Goal: Task Accomplishment & Management: Manage account settings

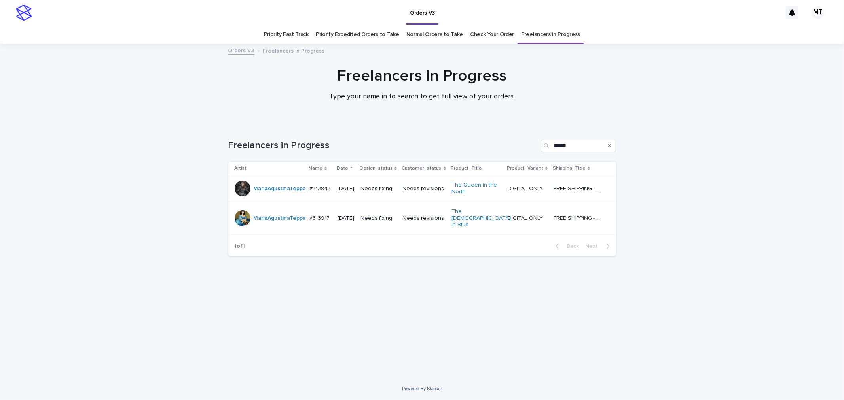
click at [354, 191] on p "[DATE]" at bounding box center [346, 189] width 17 height 7
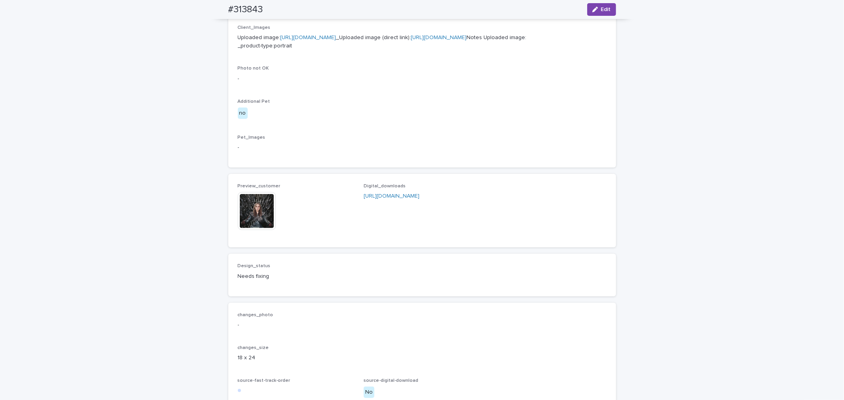
scroll to position [396, 0]
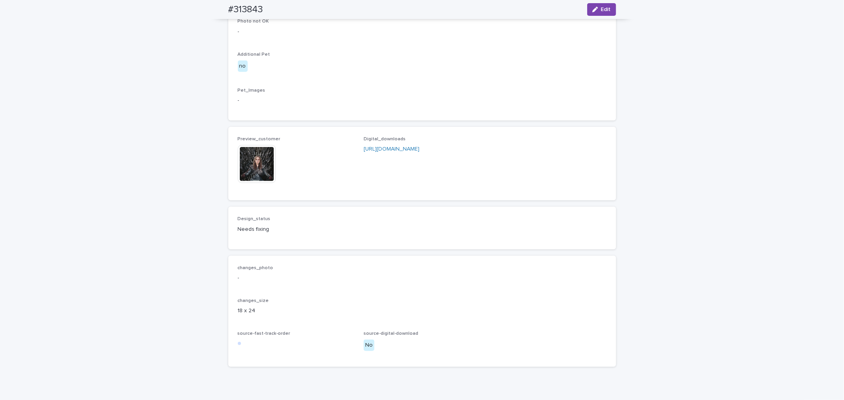
click at [251, 183] on img at bounding box center [257, 164] width 38 height 38
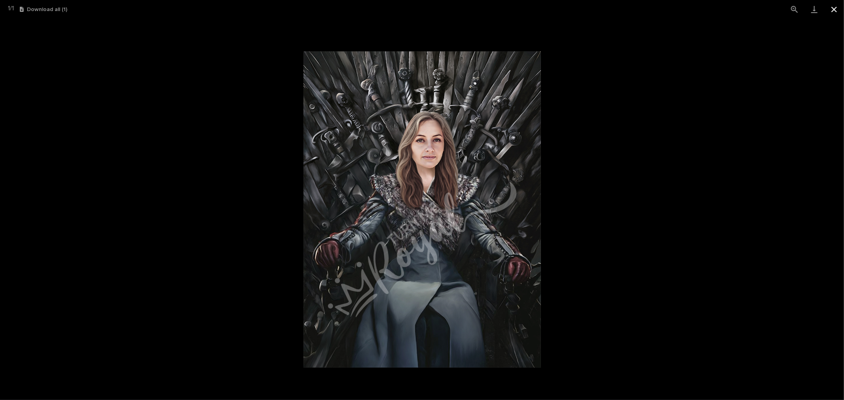
click at [838, 9] on button "Close gallery" at bounding box center [834, 9] width 20 height 19
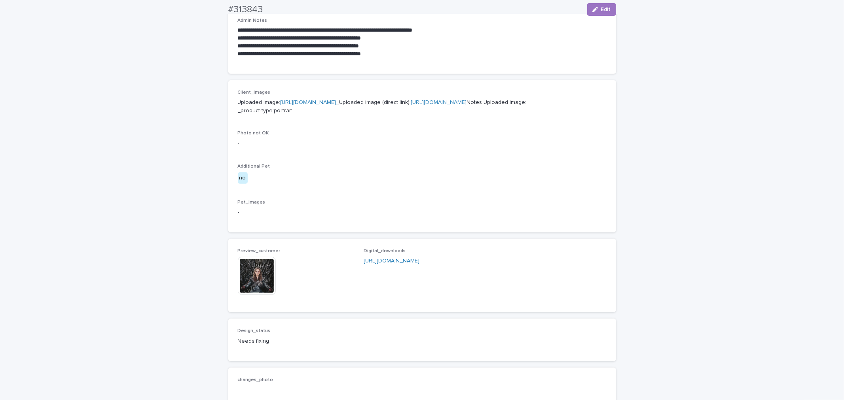
scroll to position [440, 0]
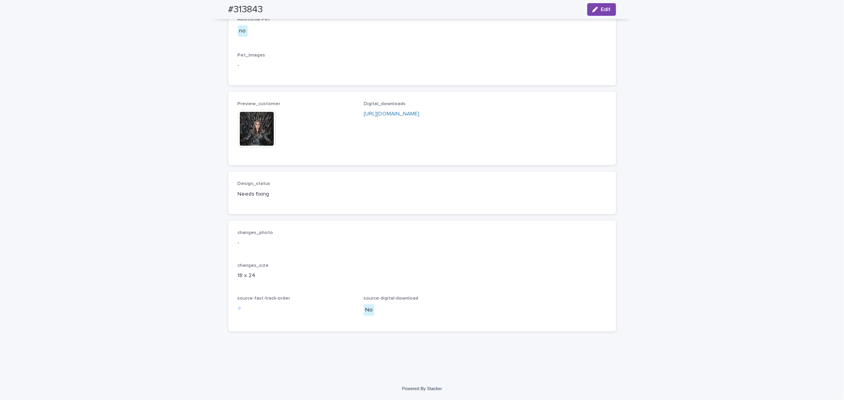
click at [263, 148] on img at bounding box center [257, 129] width 38 height 38
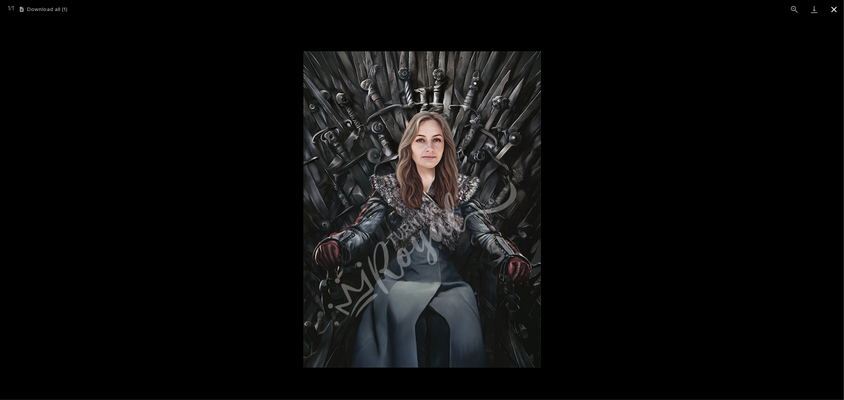
click at [841, 9] on button "Close gallery" at bounding box center [834, 9] width 20 height 19
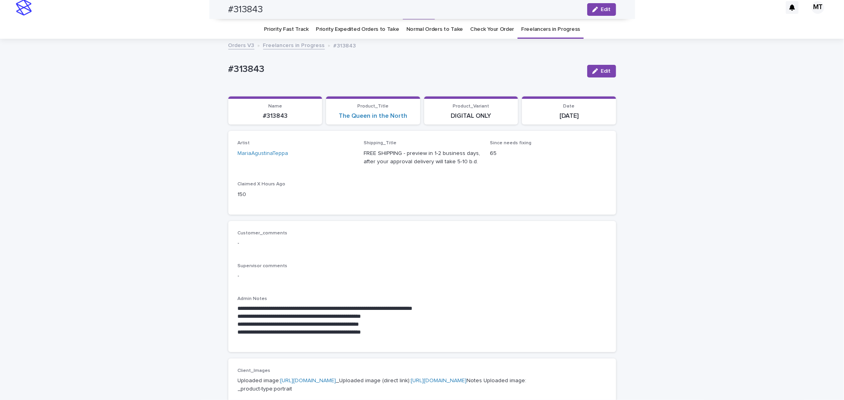
scroll to position [0, 0]
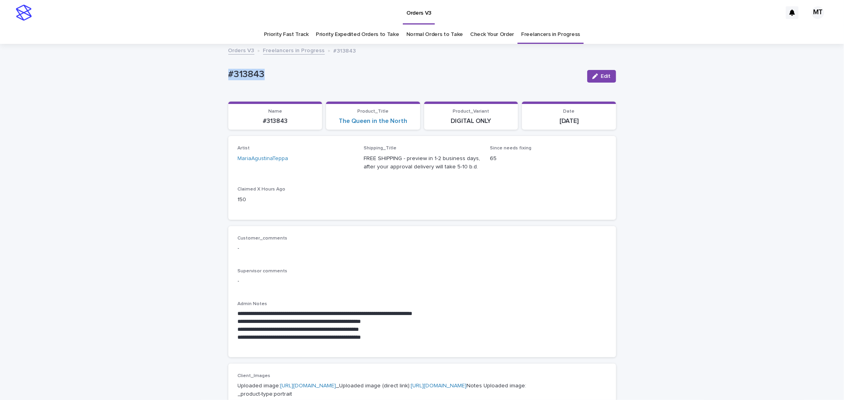
drag, startPoint x: 268, startPoint y: 73, endPoint x: 239, endPoint y: 68, distance: 29.3
copy p "#313843"
click at [592, 76] on icon "button" at bounding box center [595, 77] width 6 height 6
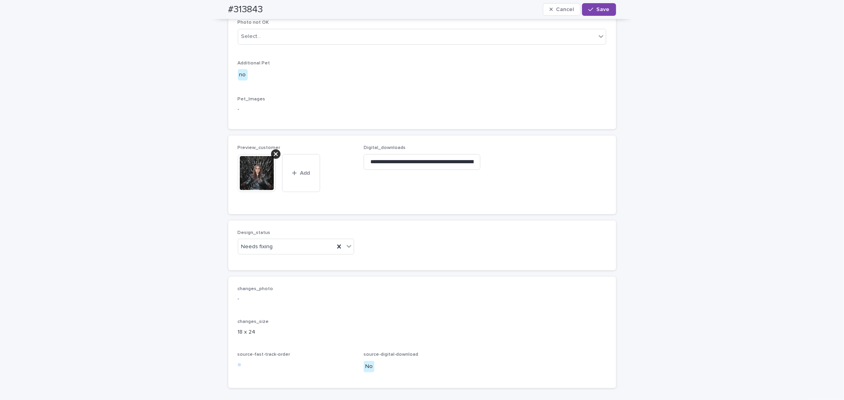
scroll to position [396, 0]
click at [286, 252] on div "Needs fixing" at bounding box center [286, 245] width 97 height 13
click at [275, 305] on div "Uploaded" at bounding box center [293, 302] width 116 height 14
click at [604, 4] on button "Save" at bounding box center [599, 9] width 34 height 13
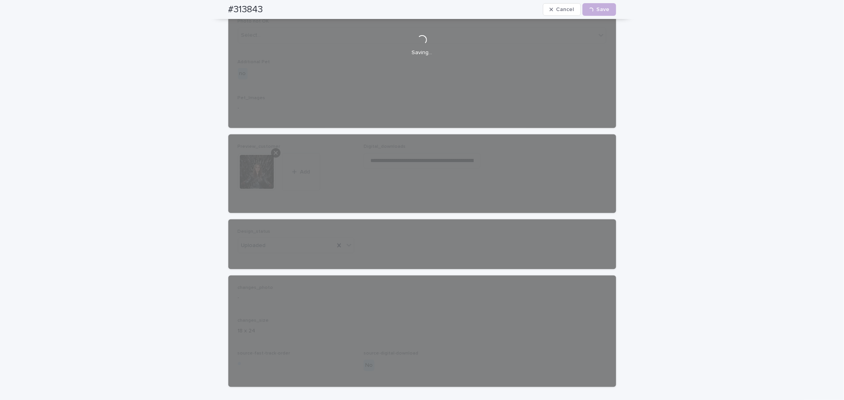
scroll to position [385, 0]
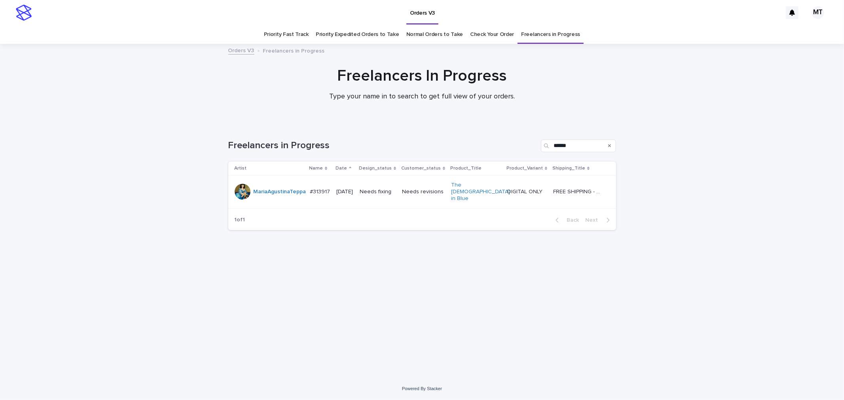
click at [411, 187] on td "Needs revisions" at bounding box center [423, 192] width 49 height 33
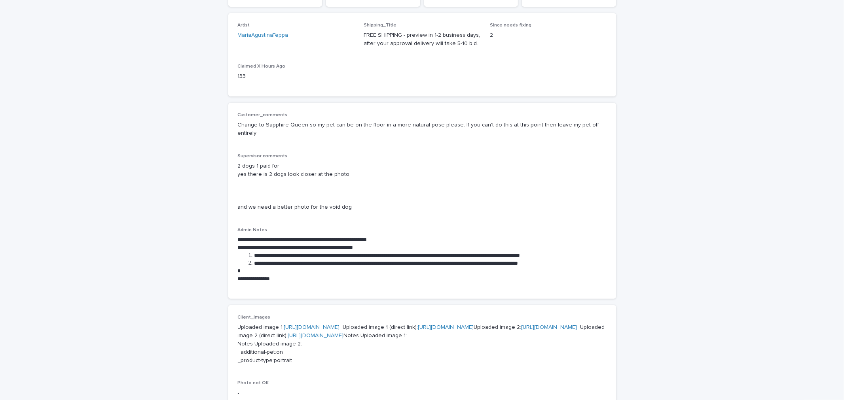
scroll to position [132, 0]
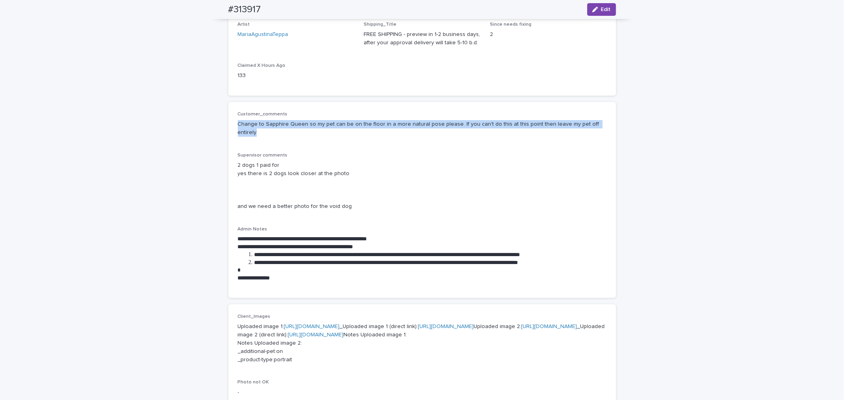
drag, startPoint x: 229, startPoint y: 115, endPoint x: 617, endPoint y: 112, distance: 388.6
click at [618, 112] on div "**********" at bounding box center [422, 344] width 844 height 862
copy p "Change to Sapphire Queen so my pet can be on the floor in a more natural pose p…"
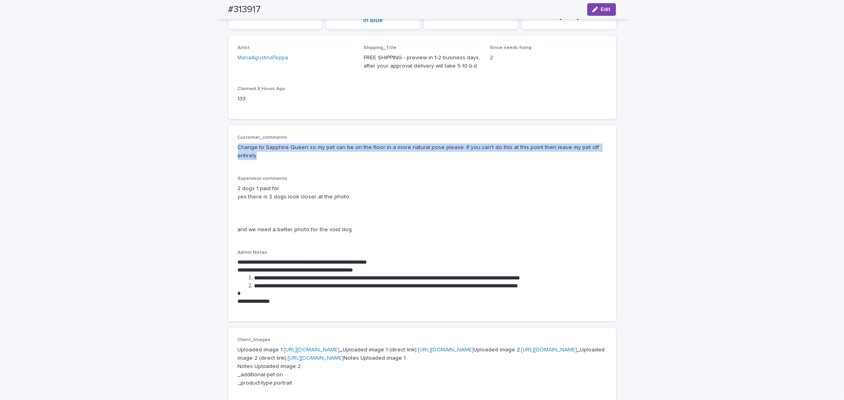
scroll to position [0, 0]
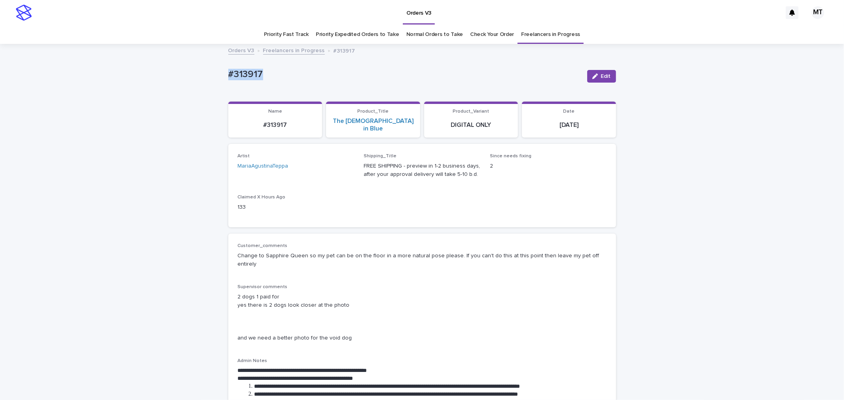
drag, startPoint x: 266, startPoint y: 70, endPoint x: 209, endPoint y: 76, distance: 57.7
copy p "#313917"
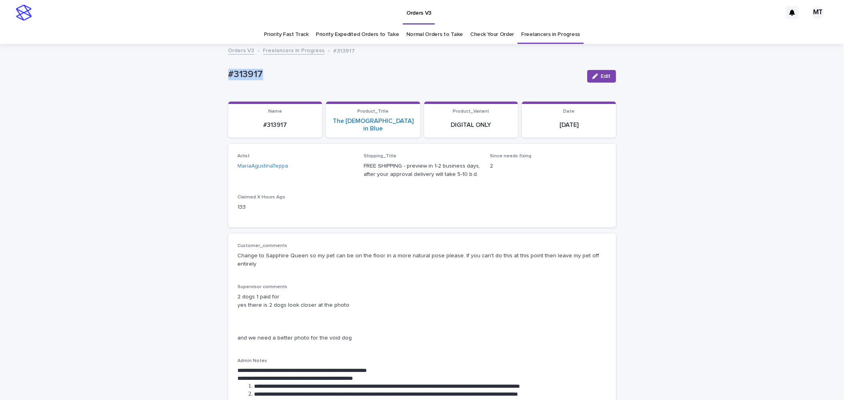
copy p "#313917"
click at [606, 78] on span "Edit" at bounding box center [606, 77] width 10 height 6
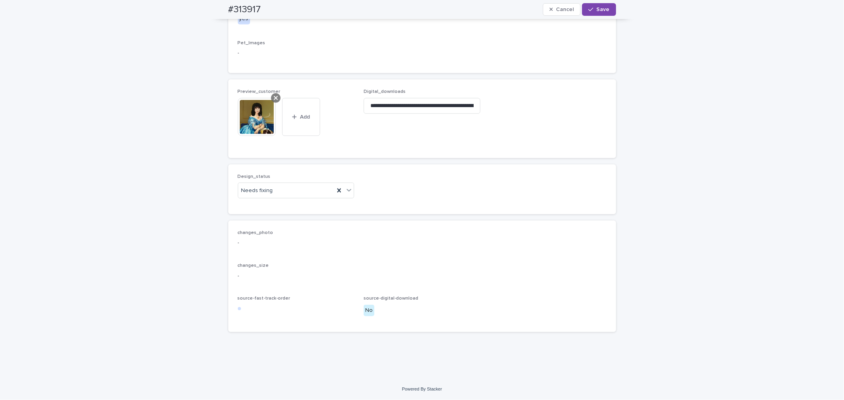
click at [274, 100] on icon at bounding box center [276, 98] width 4 height 6
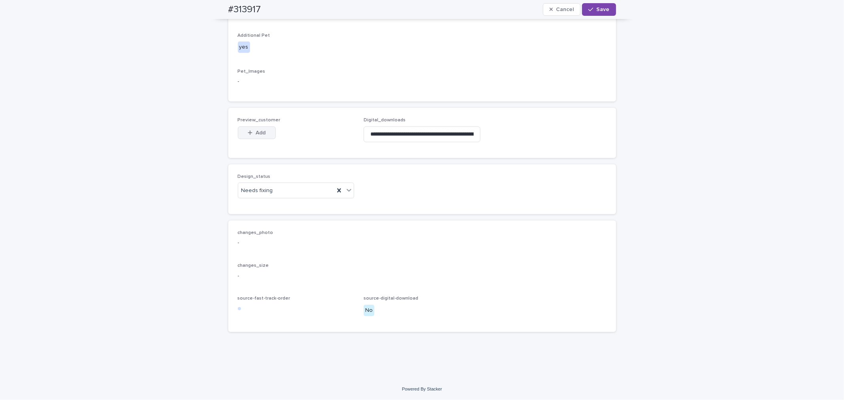
click at [256, 131] on span "Add" at bounding box center [261, 133] width 10 height 6
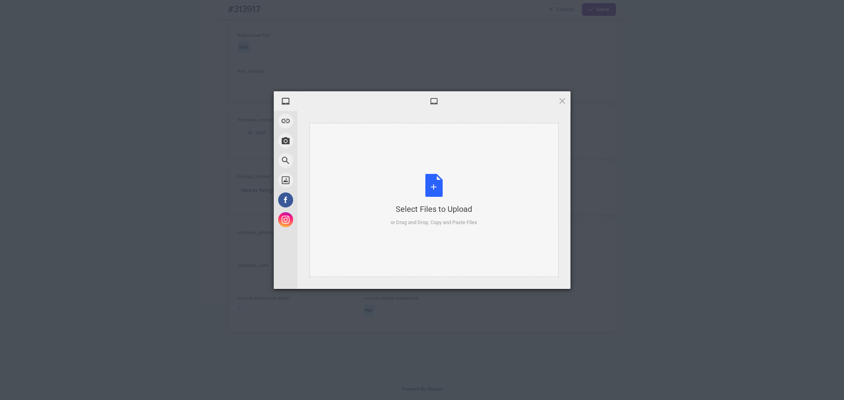
click at [436, 189] on div "Select Files to Upload or Drag and Drop, Copy and Paste Files" at bounding box center [434, 200] width 87 height 53
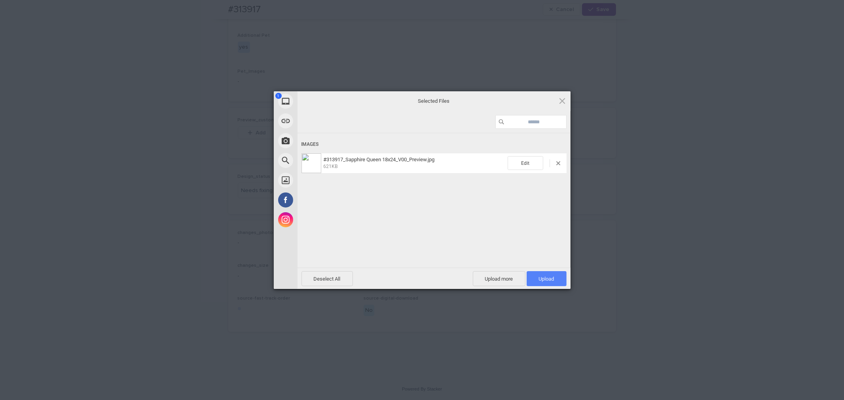
click at [548, 277] on span "Upload 1" at bounding box center [546, 279] width 15 height 6
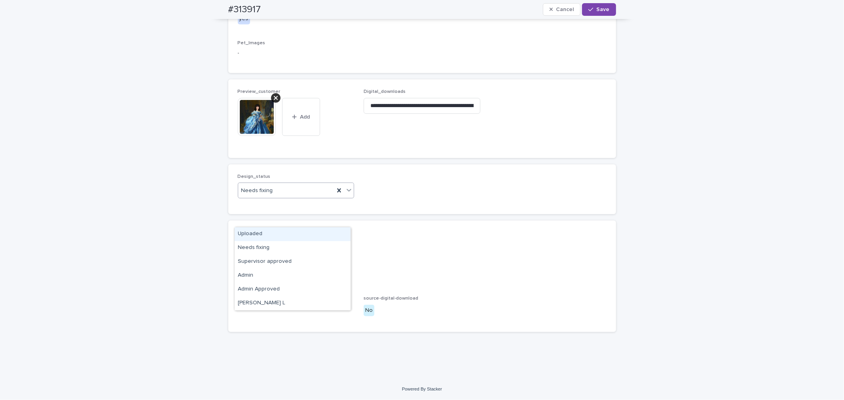
click at [303, 197] on div "Needs fixing" at bounding box center [286, 190] width 97 height 13
click at [270, 239] on div "Uploaded" at bounding box center [293, 235] width 116 height 14
click at [595, 13] on button "Save" at bounding box center [599, 9] width 34 height 13
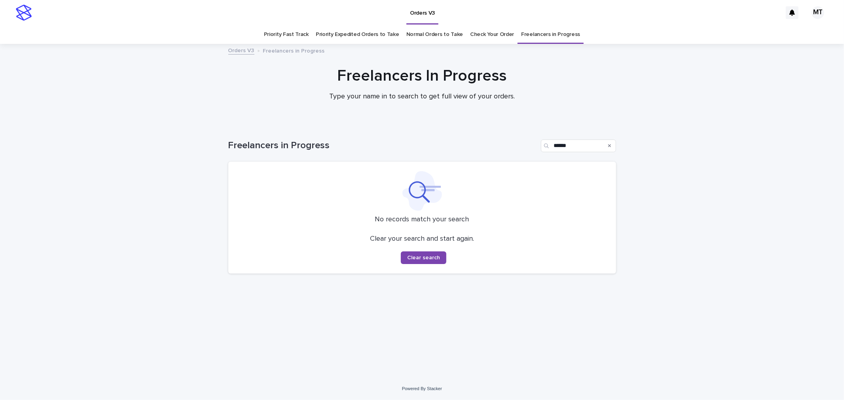
click at [357, 114] on div at bounding box center [422, 83] width 844 height 79
